Goal: Navigation & Orientation: Find specific page/section

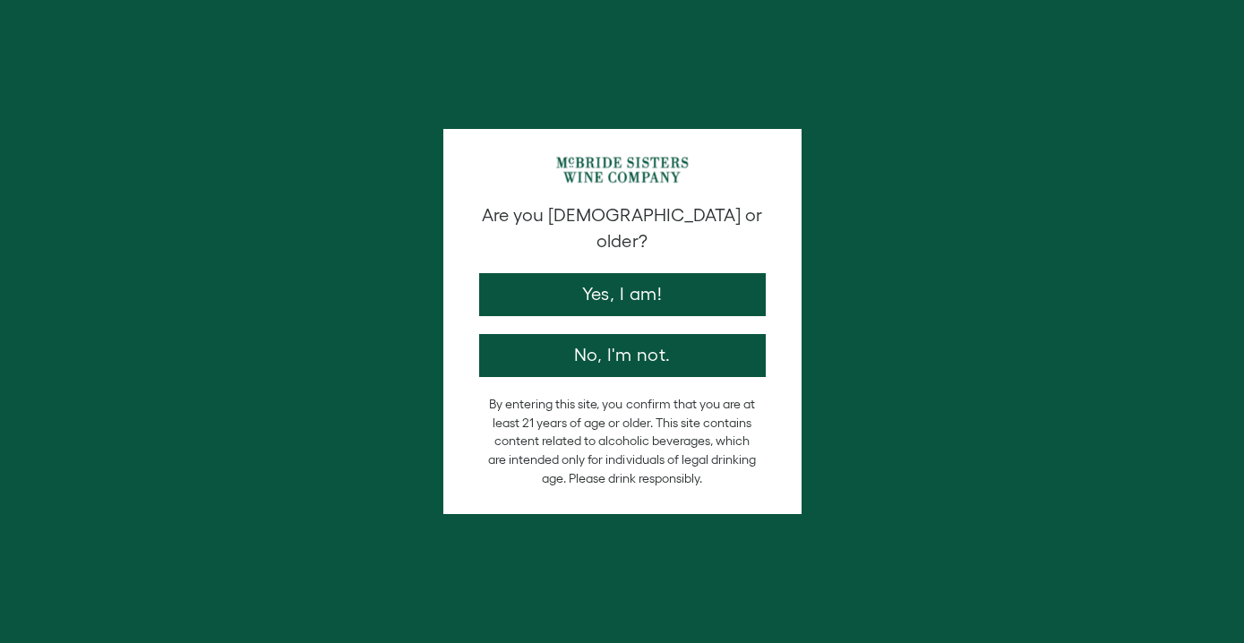
click at [639, 283] on button "Yes, I am!" at bounding box center [622, 294] width 286 height 43
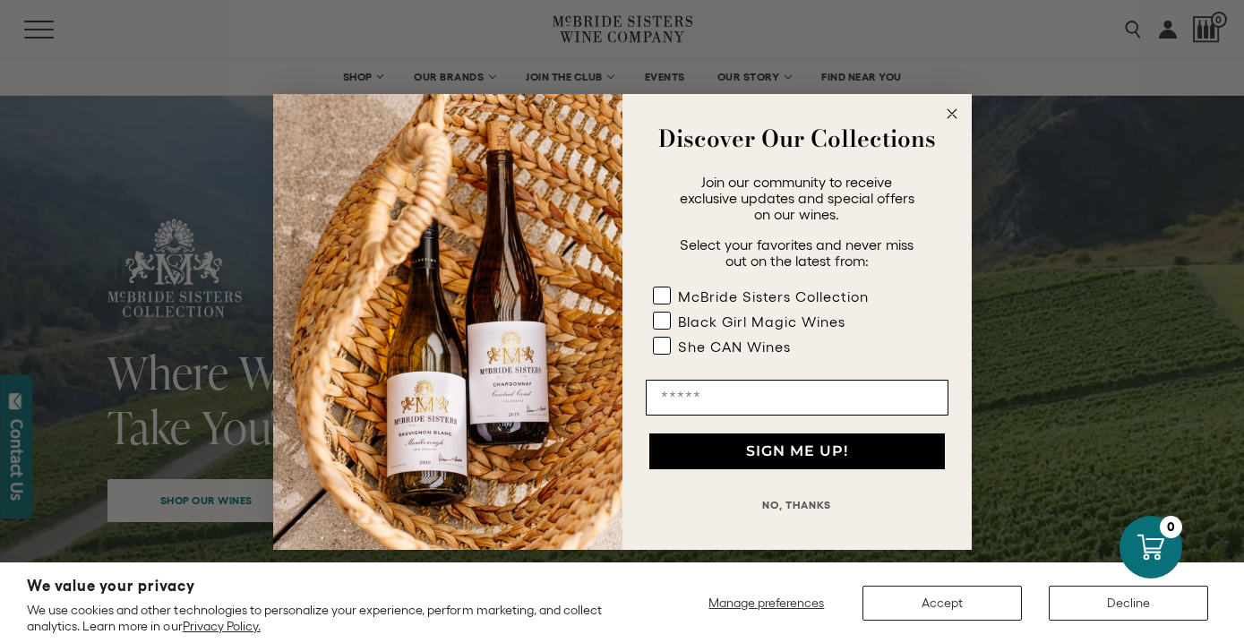
click at [959, 115] on circle "Close dialog" at bounding box center [951, 113] width 21 height 21
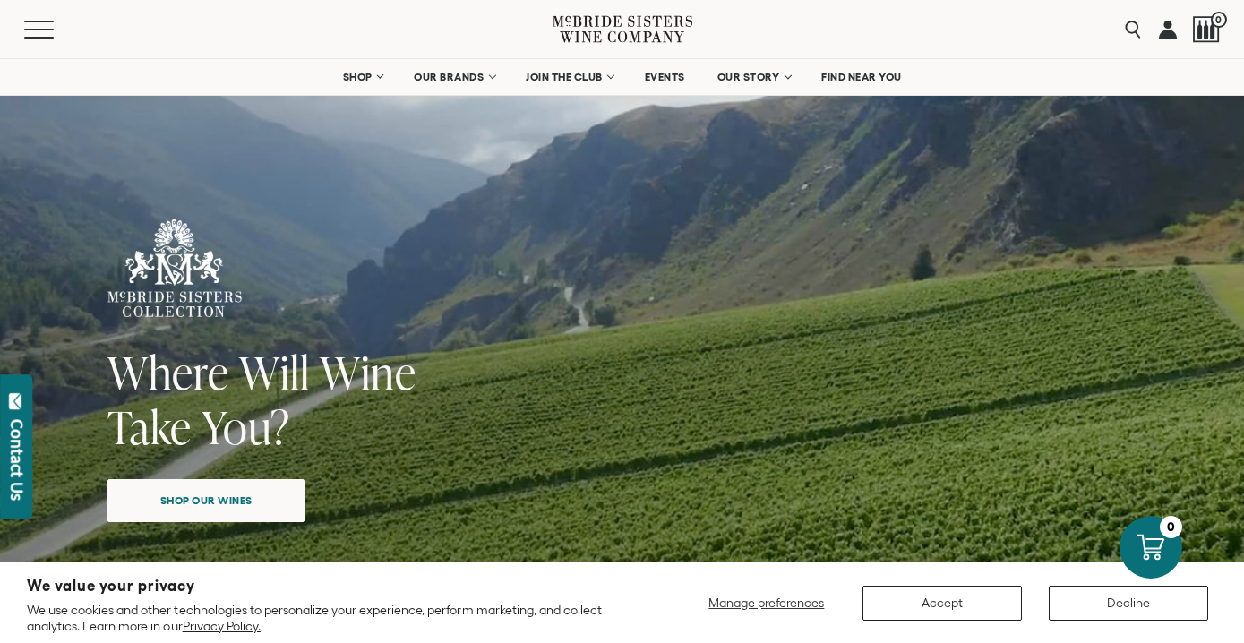
click at [484, 79] on link "OUR BRANDS" at bounding box center [453, 77] width 103 height 36
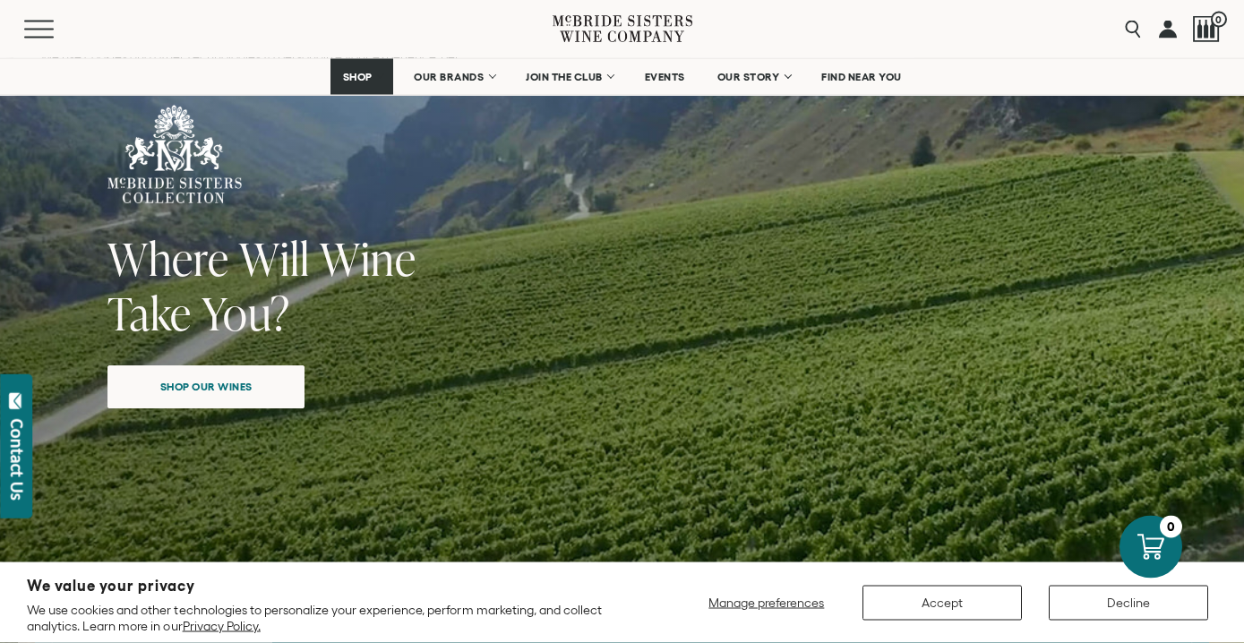
scroll to position [101, 0]
